Goal: Information Seeking & Learning: Check status

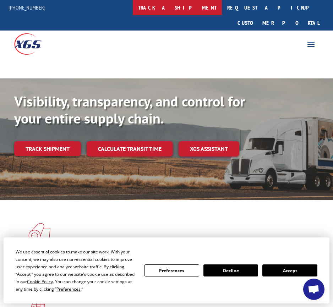
click at [198, 10] on link "track a shipment" at bounding box center [177, 7] width 89 height 15
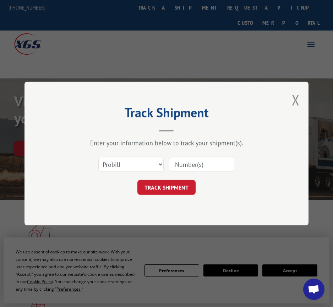
click at [181, 163] on input at bounding box center [201, 164] width 65 height 15
paste input "17257582"
type input "17257582"
click at [166, 184] on button "TRACK SHIPMENT" at bounding box center [166, 187] width 58 height 15
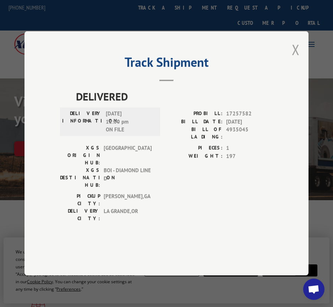
click at [294, 59] on button "Close modal" at bounding box center [296, 49] width 8 height 19
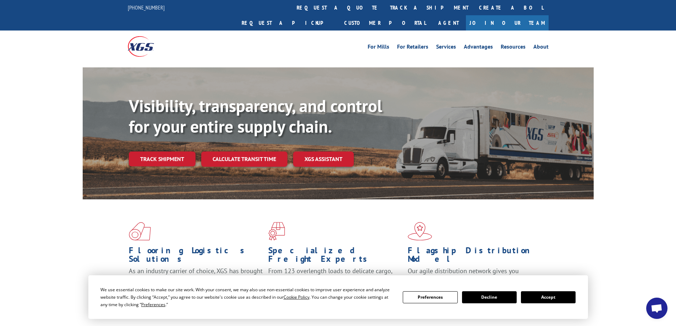
click at [333, 297] on button "Accept" at bounding box center [548, 297] width 55 height 12
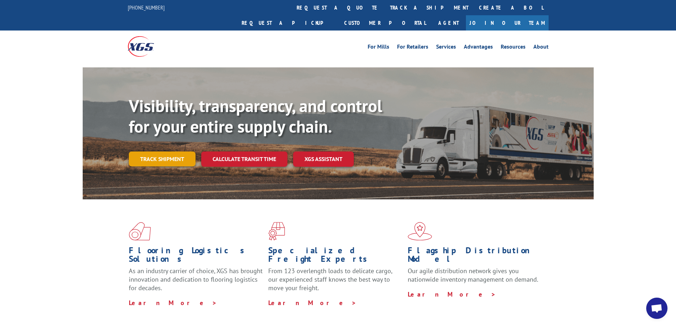
click at [160, 152] on link "Track shipment" at bounding box center [162, 159] width 67 height 15
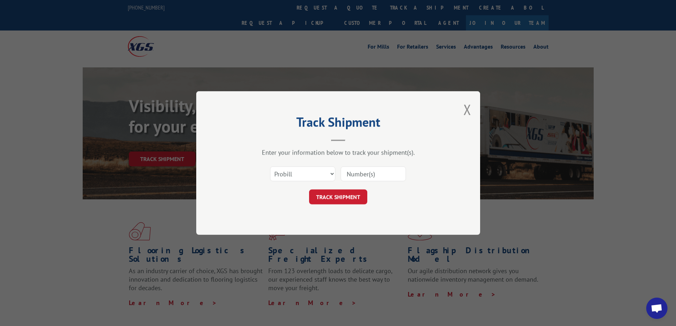
click at [333, 173] on input at bounding box center [373, 173] width 65 height 15
paste input "WN29343443"
type input "WN29343443"
click at [319, 192] on button "TRACK SHIPMENT" at bounding box center [338, 197] width 58 height 15
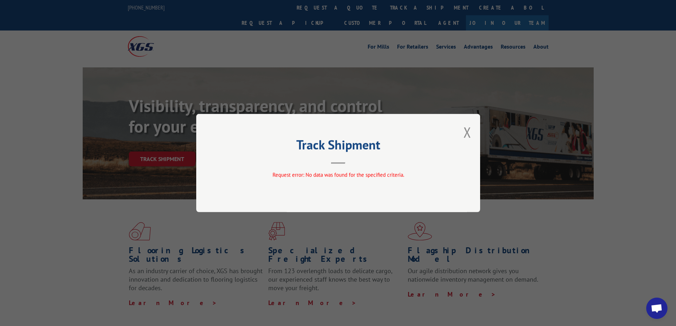
drag, startPoint x: 462, startPoint y: 130, endPoint x: 481, endPoint y: 56, distance: 76.1
click at [333, 56] on div "Track Shipment Request error: No data was found for the specified criteria." at bounding box center [338, 163] width 676 height 326
click at [333, 132] on button "Close modal" at bounding box center [467, 132] width 8 height 19
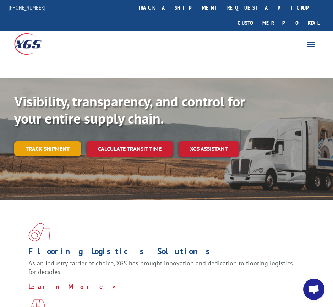
click at [60, 141] on link "Track shipment" at bounding box center [47, 148] width 67 height 15
click at [0, 0] on h2 "Track Shipment" at bounding box center [0, 0] width 0 height 0
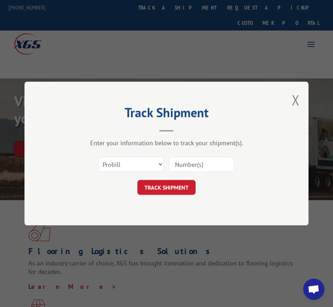
click at [188, 165] on input at bounding box center [201, 164] width 65 height 15
paste input "WN29343443"
type input "WN29343443"
click button "TRACK SHIPMENT" at bounding box center [166, 187] width 58 height 15
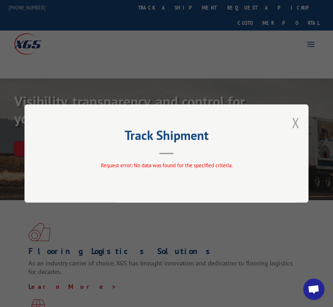
click at [297, 121] on button "Close modal" at bounding box center [296, 122] width 8 height 19
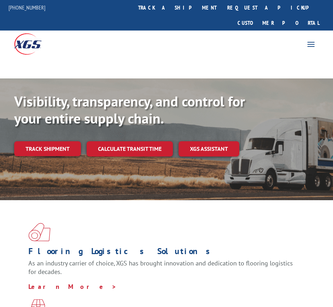
click at [44, 31] on div at bounding box center [83, 44] width 166 height 26
click at [18, 33] on img at bounding box center [27, 43] width 27 height 21
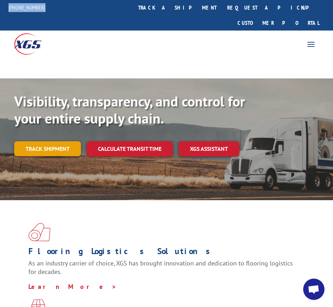
click at [50, 141] on link "Track shipment" at bounding box center [47, 148] width 67 height 15
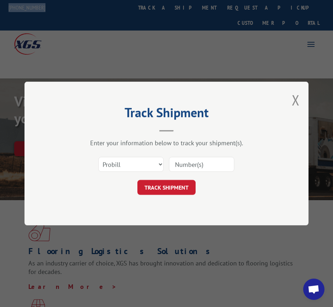
click at [188, 166] on input at bounding box center [201, 164] width 65 height 15
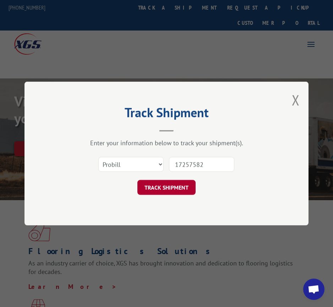
type input "17257582"
click at [146, 185] on button "TRACK SHIPMENT" at bounding box center [166, 187] width 58 height 15
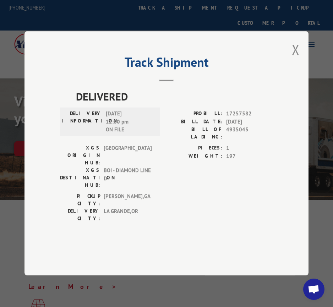
click at [300, 66] on div "Track Shipment DELIVERED DELIVERY INFORMATION: [DATE] 12:00 pm ON FILE PROBILL:…" at bounding box center [166, 153] width 284 height 244
click at [294, 59] on button "Close modal" at bounding box center [296, 49] width 8 height 19
